Goal: Task Accomplishment & Management: Manage account settings

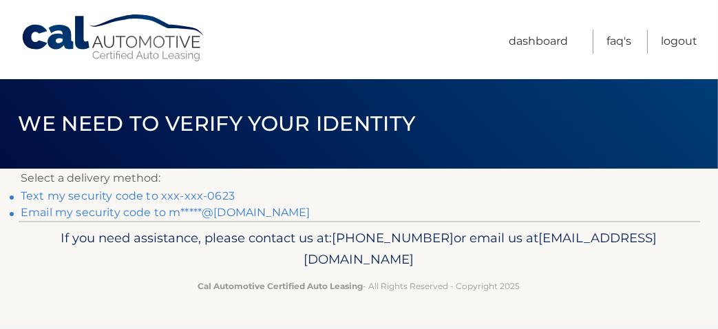
click at [207, 195] on link "Text my security code to xxx-xxx-0623" at bounding box center [128, 195] width 214 height 13
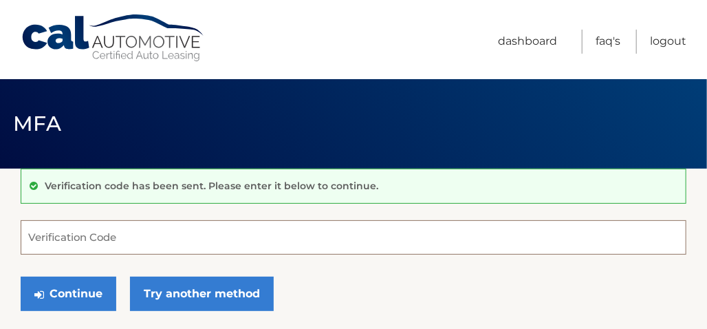
click at [247, 228] on input "Verification Code" at bounding box center [354, 237] width 666 height 34
type input "048885"
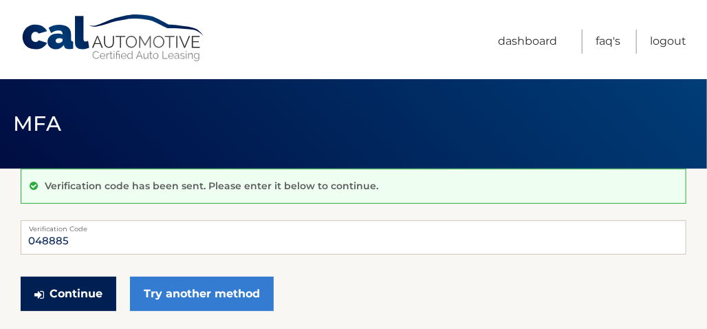
click at [74, 294] on button "Continue" at bounding box center [69, 294] width 96 height 34
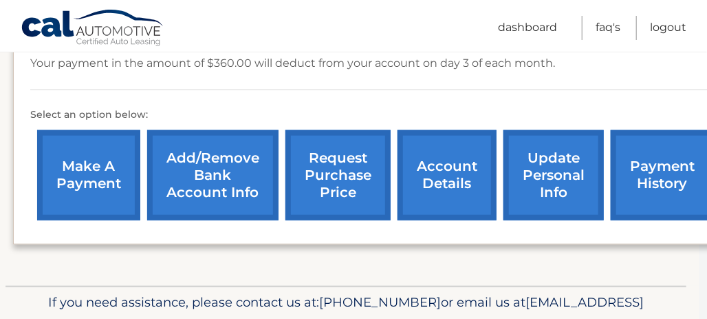
scroll to position [410, 8]
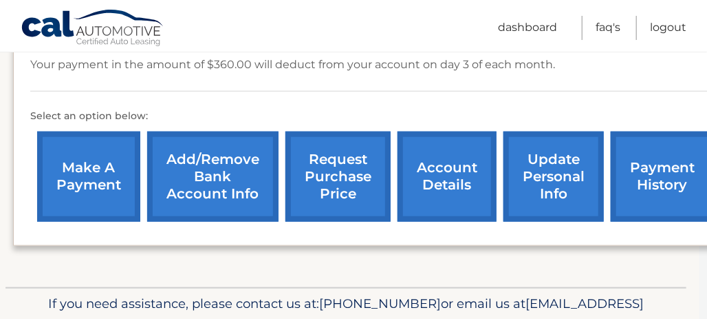
click at [450, 157] on link "account details" at bounding box center [447, 176] width 99 height 90
click at [451, 140] on link "account details" at bounding box center [447, 176] width 99 height 90
click at [449, 151] on link "account details" at bounding box center [447, 176] width 99 height 90
click at [442, 150] on link "account details" at bounding box center [447, 176] width 99 height 90
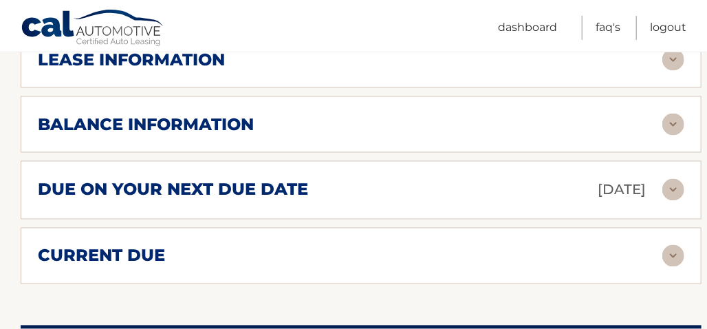
scroll to position [784, 0]
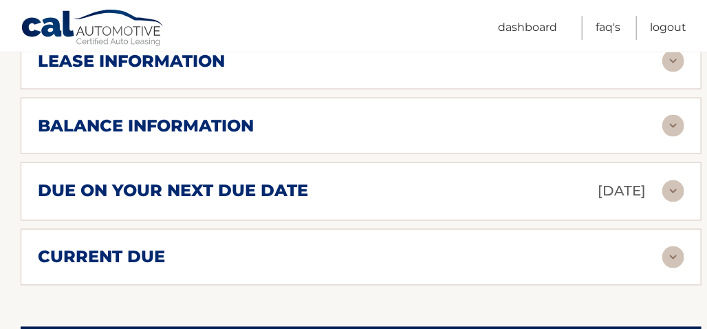
click at [677, 180] on img at bounding box center [674, 191] width 22 height 22
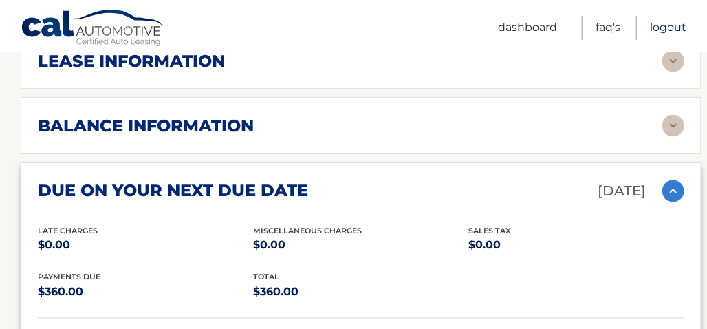
click at [667, 31] on link "Logout" at bounding box center [668, 28] width 36 height 24
